Goal: Transaction & Acquisition: Subscribe to service/newsletter

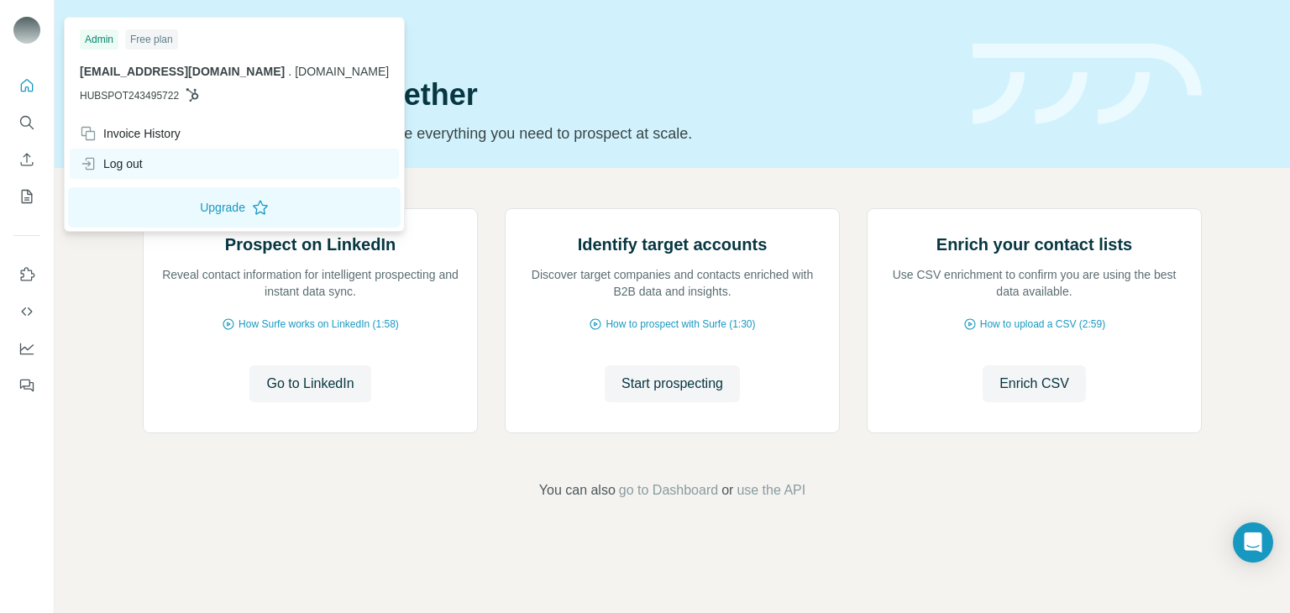
click at [128, 169] on div "Log out" at bounding box center [111, 163] width 63 height 17
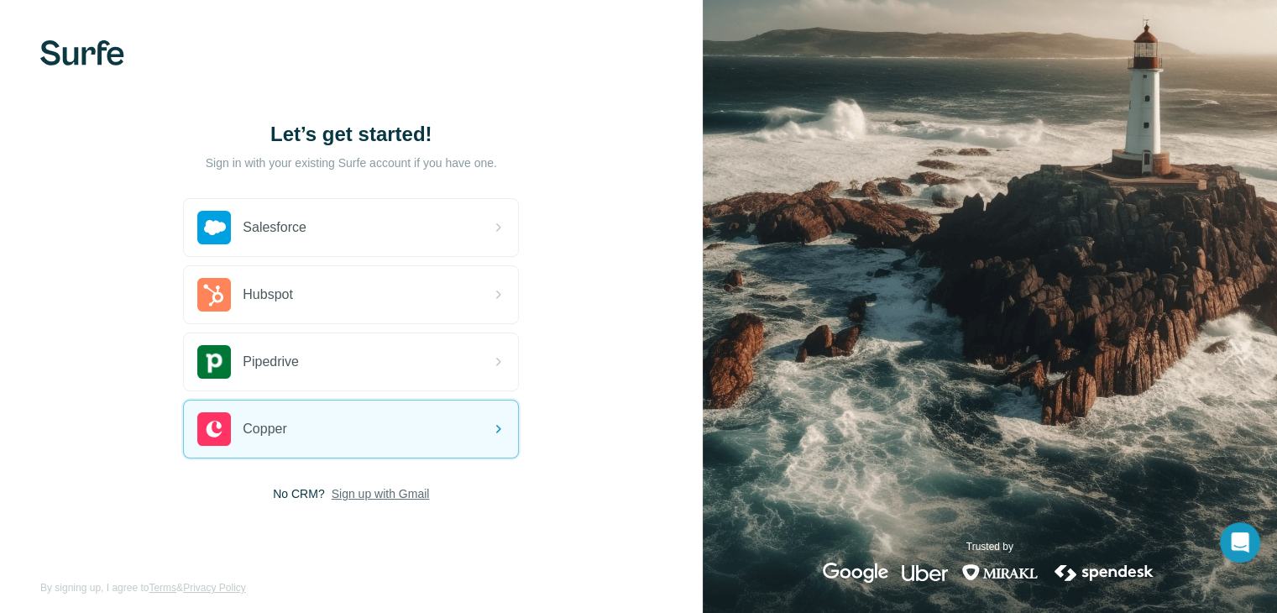
click at [338, 492] on span "Sign up with Gmail" at bounding box center [381, 493] width 98 height 17
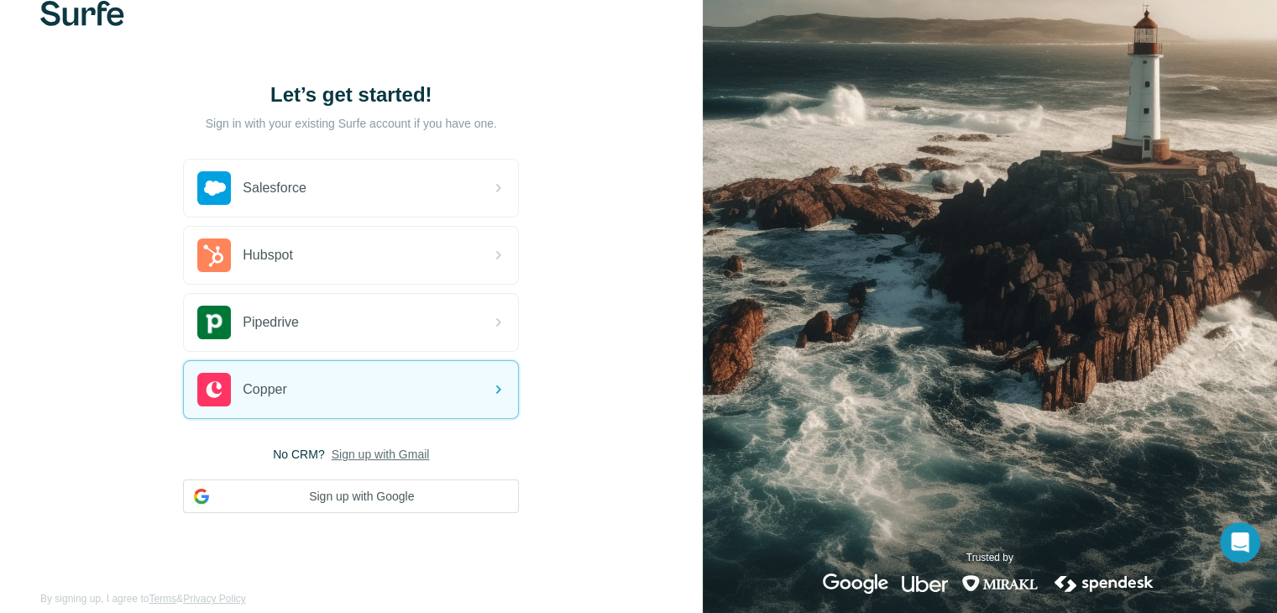
scroll to position [60, 0]
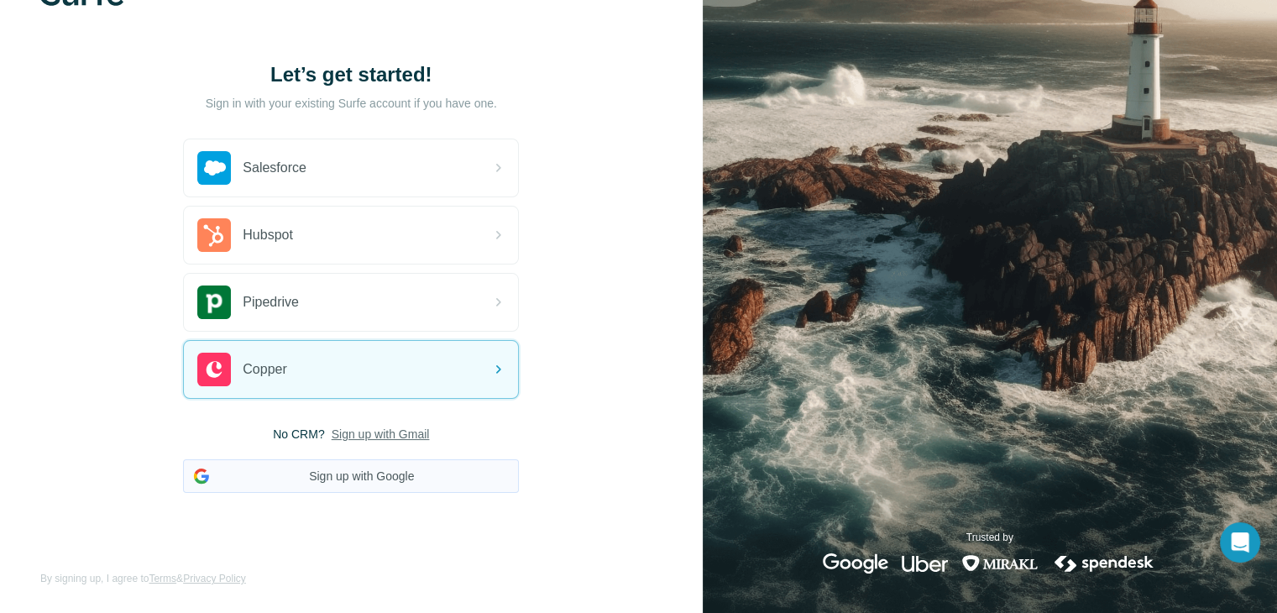
click at [346, 472] on button "Sign up with Google" at bounding box center [351, 476] width 336 height 34
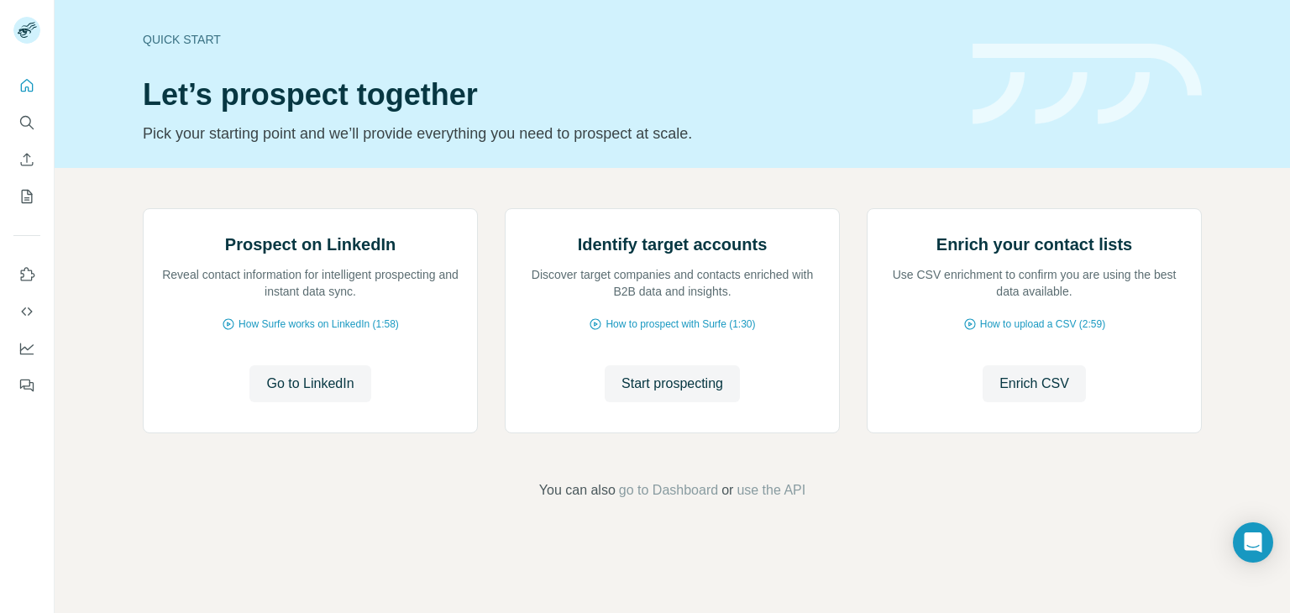
click at [846, 133] on p "Pick your starting point and we’ll provide everything you need to prospect at s…" at bounding box center [547, 134] width 809 height 24
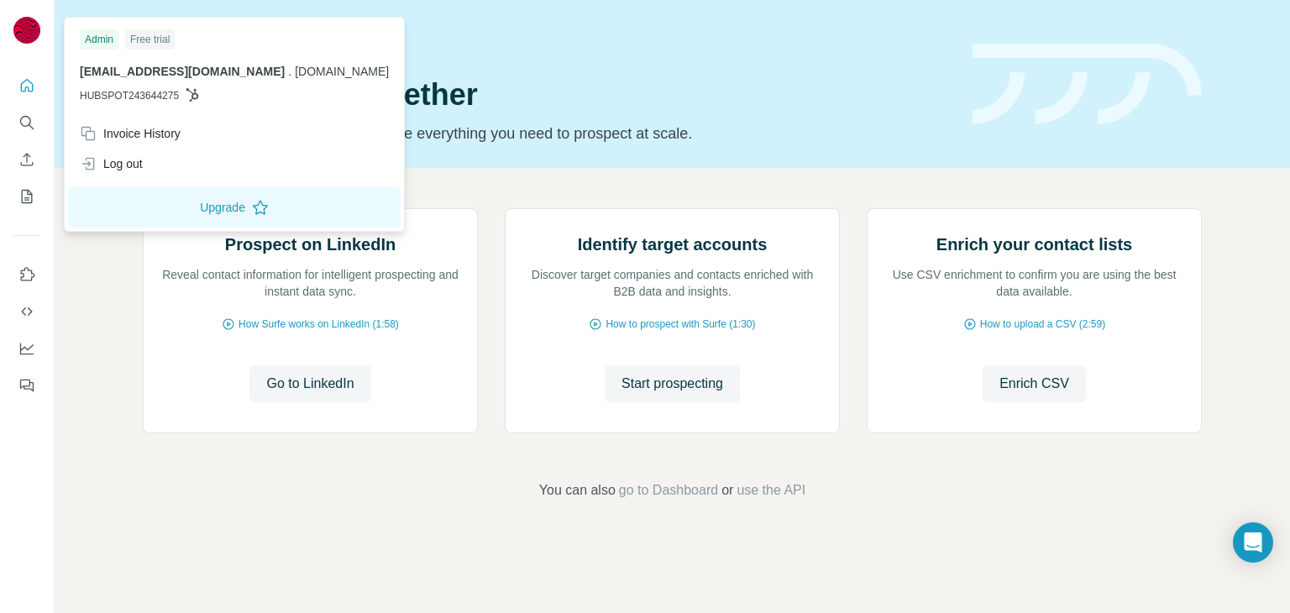
click at [39, 38] on div at bounding box center [26, 32] width 27 height 30
click at [104, 169] on div "Log out" at bounding box center [111, 163] width 63 height 17
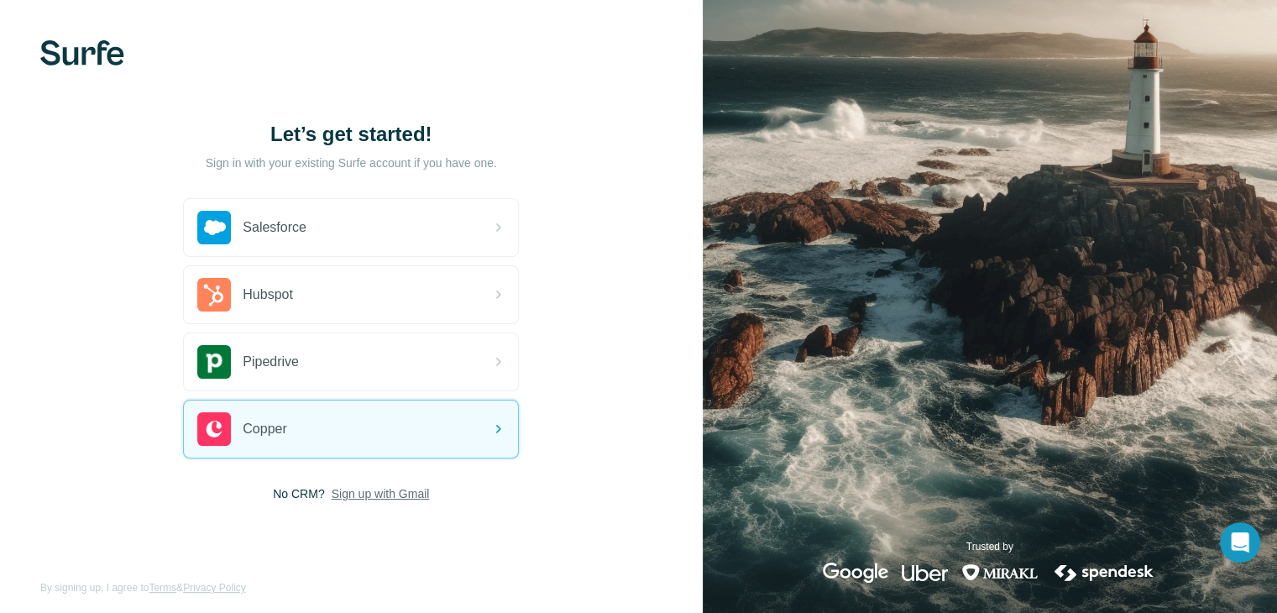
click at [348, 496] on span "Sign up with Gmail" at bounding box center [381, 493] width 98 height 17
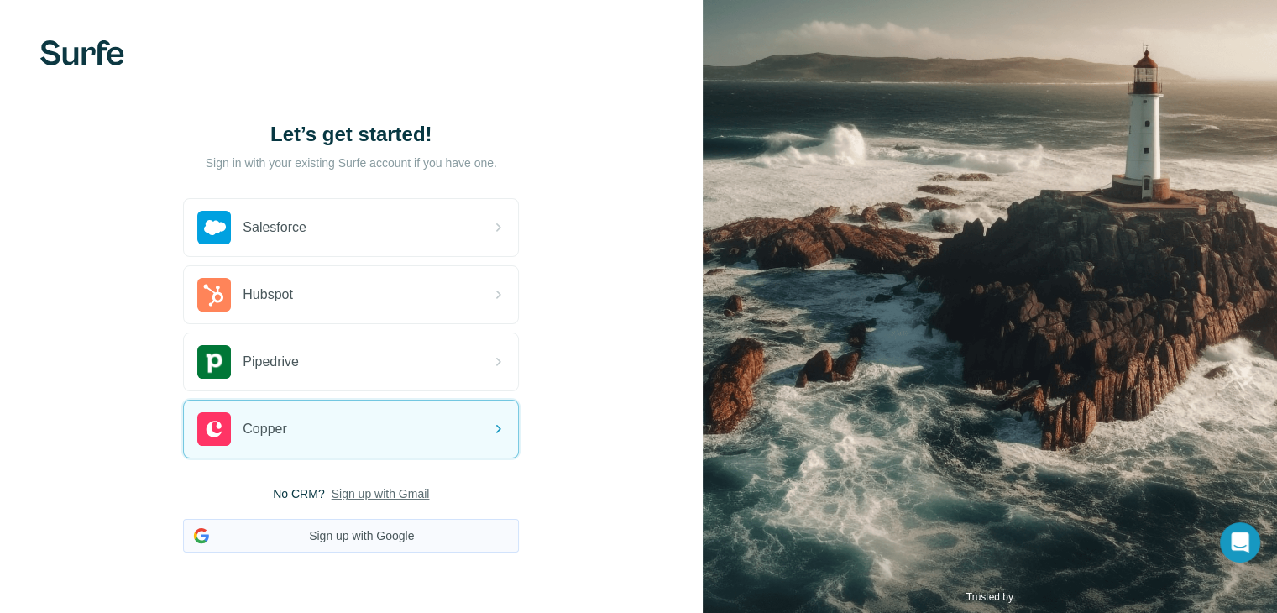
click at [313, 535] on button "Sign up with Google" at bounding box center [351, 536] width 336 height 34
